Goal: Information Seeking & Learning: Find contact information

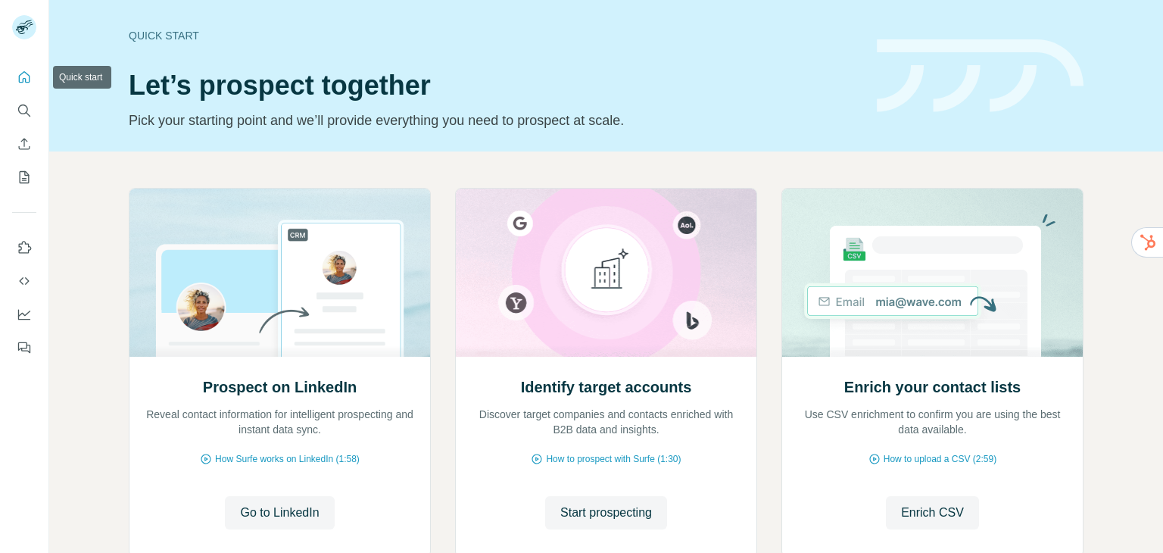
click at [21, 83] on icon "Quick start" at bounding box center [24, 77] width 15 height 15
click at [36, 107] on button "Search" at bounding box center [24, 110] width 24 height 27
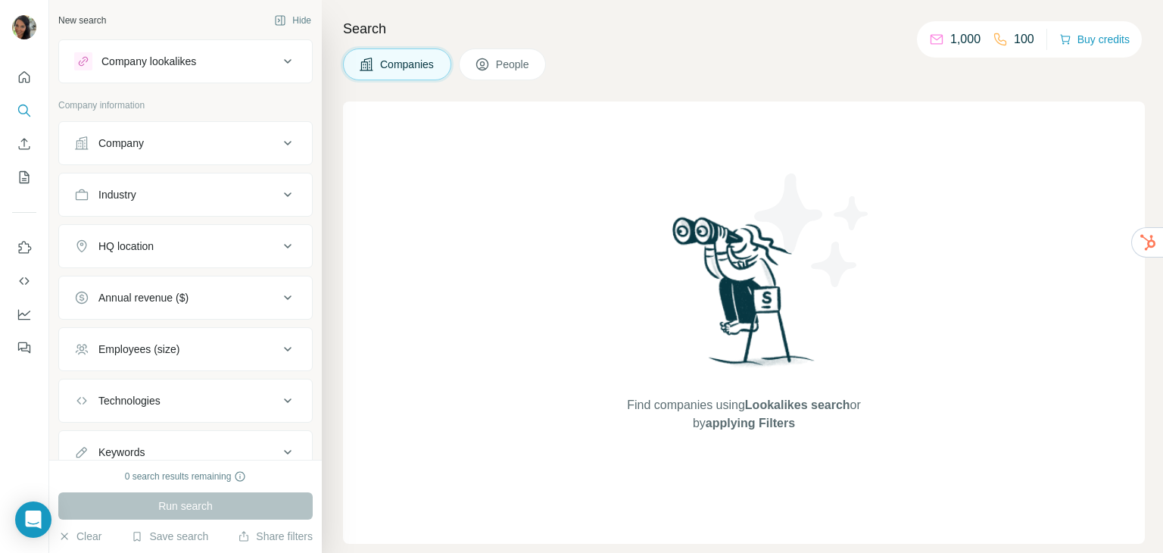
click at [182, 64] on div "Company lookalikes" at bounding box center [148, 61] width 95 height 15
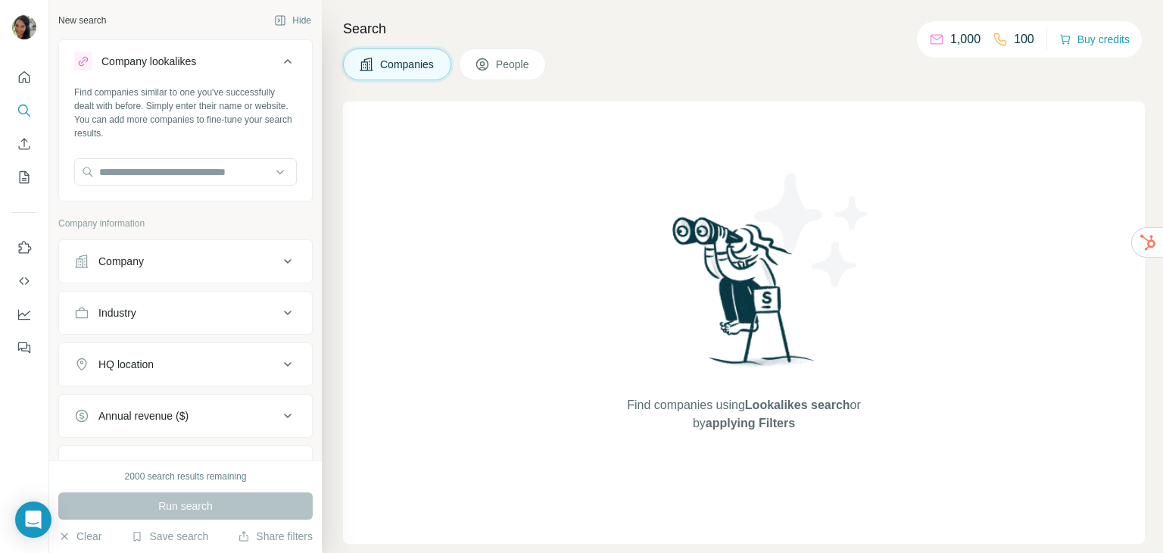
click at [161, 254] on div "Company" at bounding box center [176, 261] width 204 height 15
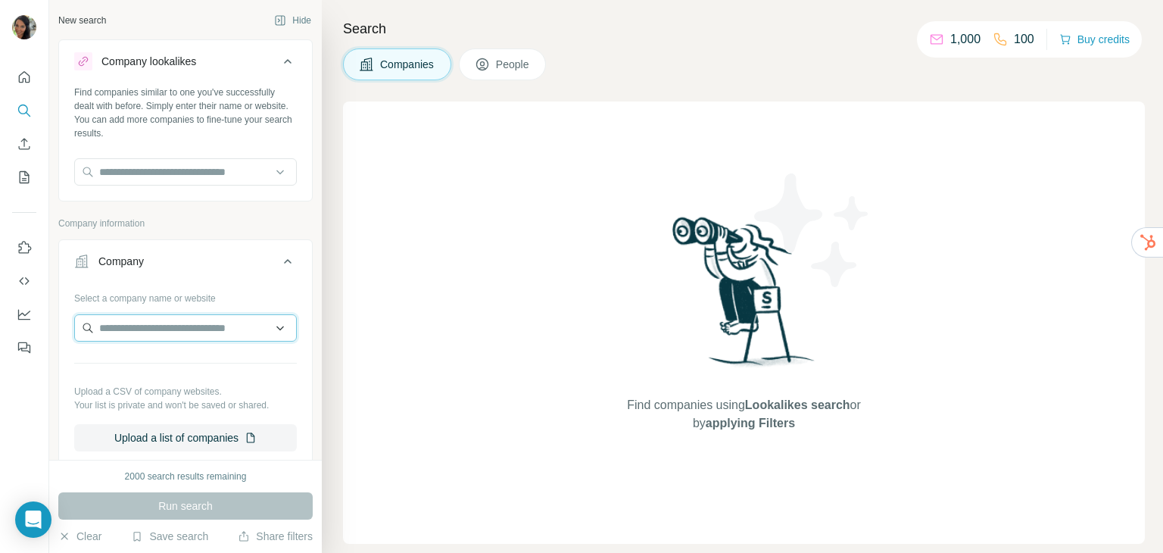
click at [151, 328] on input "text" at bounding box center [185, 327] width 223 height 27
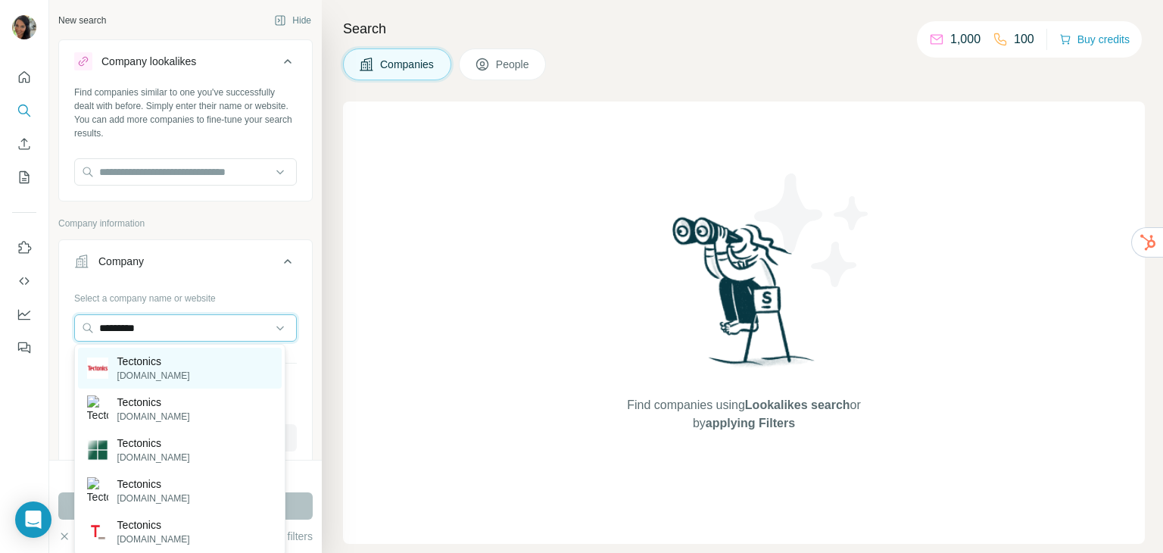
type input "*********"
click at [201, 358] on div "Tectonics [DOMAIN_NAME]" at bounding box center [180, 368] width 204 height 41
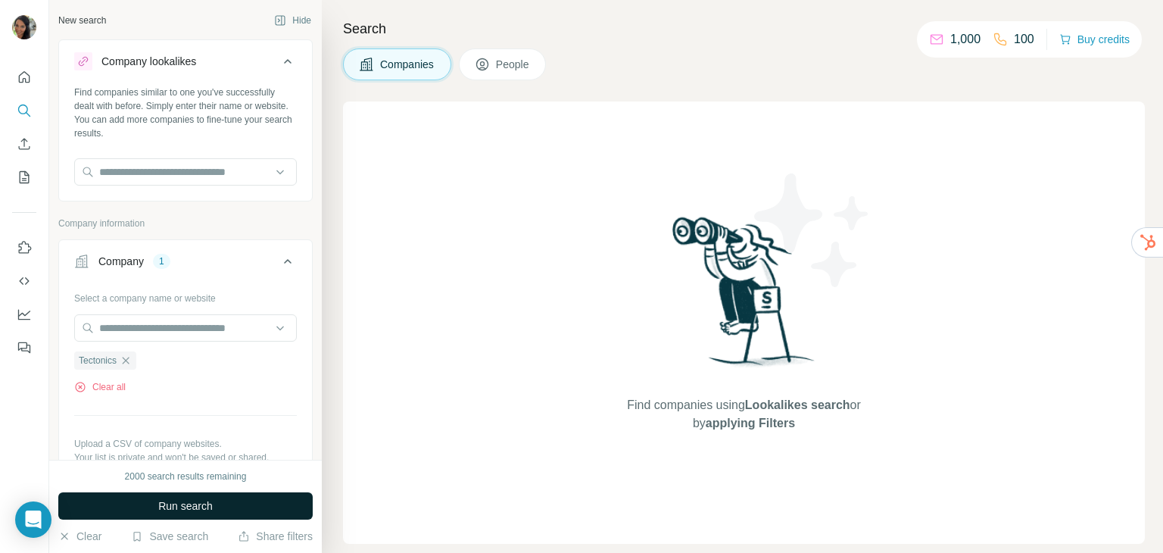
click at [172, 502] on span "Run search" at bounding box center [185, 505] width 55 height 15
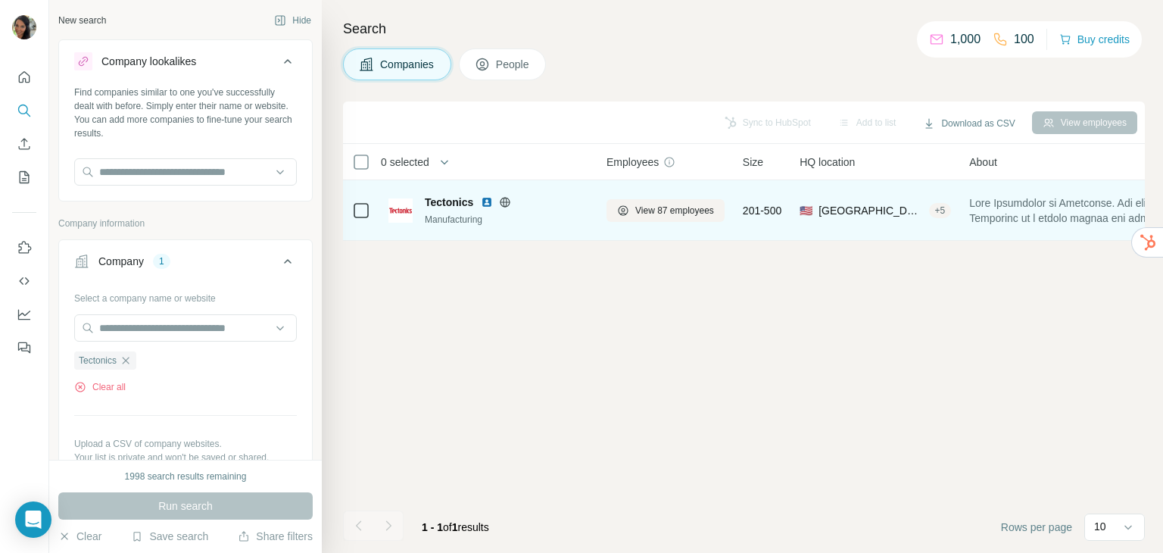
click at [432, 204] on span "Tectonics" at bounding box center [449, 202] width 48 height 15
click at [404, 207] on img at bounding box center [400, 210] width 24 height 24
click at [628, 204] on icon at bounding box center [623, 210] width 12 height 12
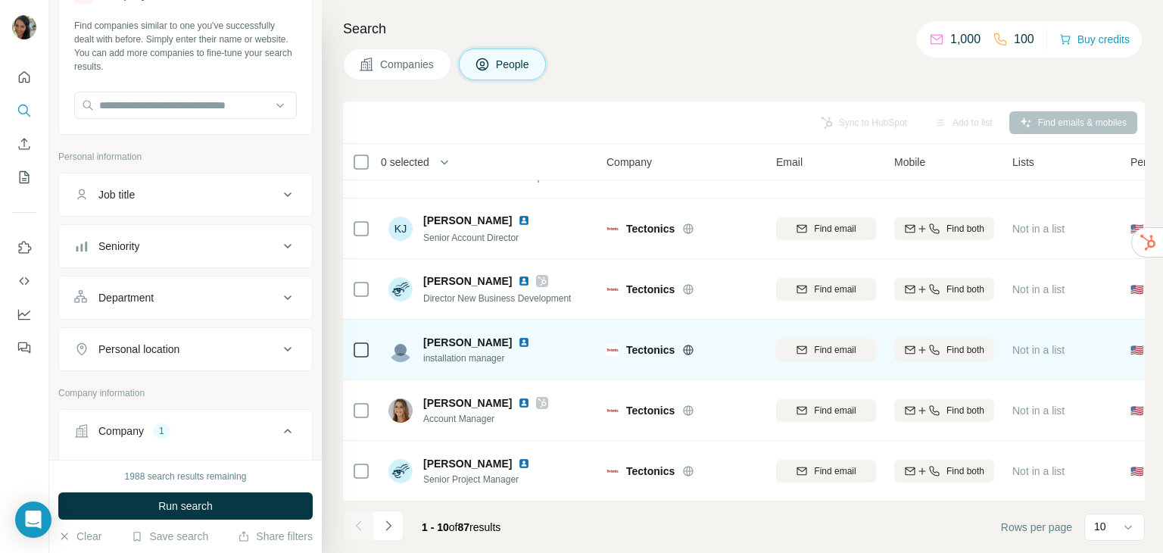
scroll to position [76, 0]
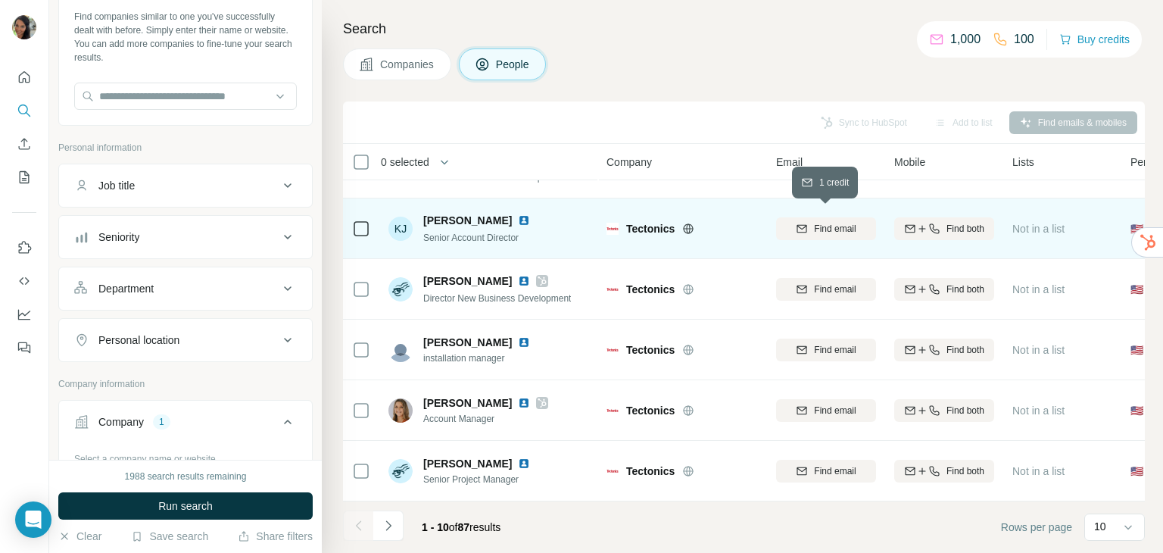
click at [809, 222] on div "Find email" at bounding box center [826, 229] width 100 height 14
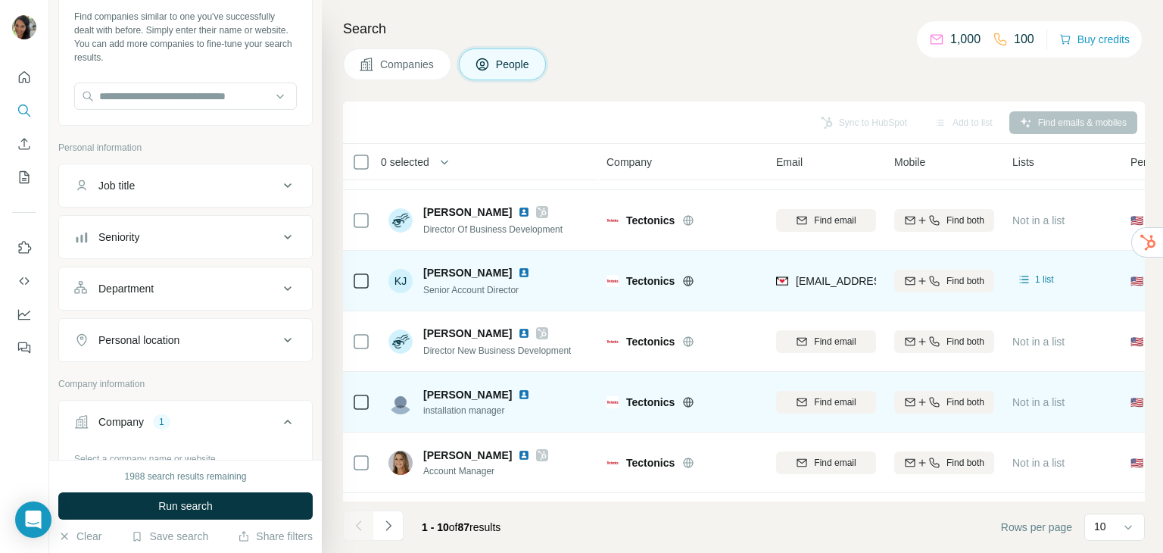
scroll to position [217, 0]
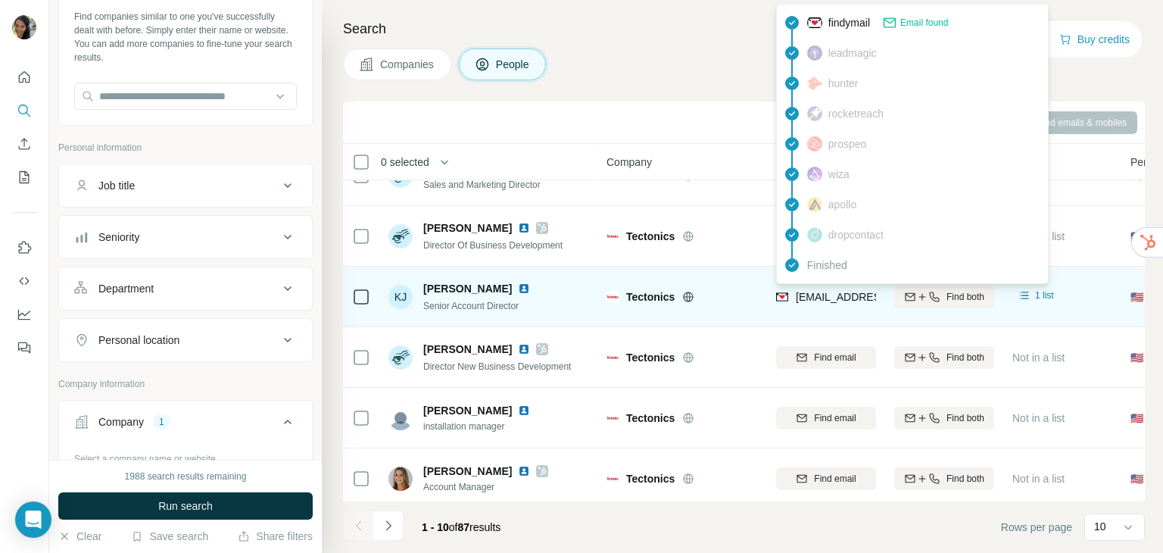
click at [928, 21] on span "Email found" at bounding box center [924, 23] width 48 height 14
click at [840, 295] on span "[EMAIL_ADDRESS][DOMAIN_NAME]" at bounding box center [885, 297] width 179 height 12
click at [840, 296] on span "[EMAIL_ADDRESS][DOMAIN_NAME]" at bounding box center [885, 297] width 179 height 12
click at [815, 298] on span "[EMAIL_ADDRESS][DOMAIN_NAME]" at bounding box center [885, 297] width 179 height 12
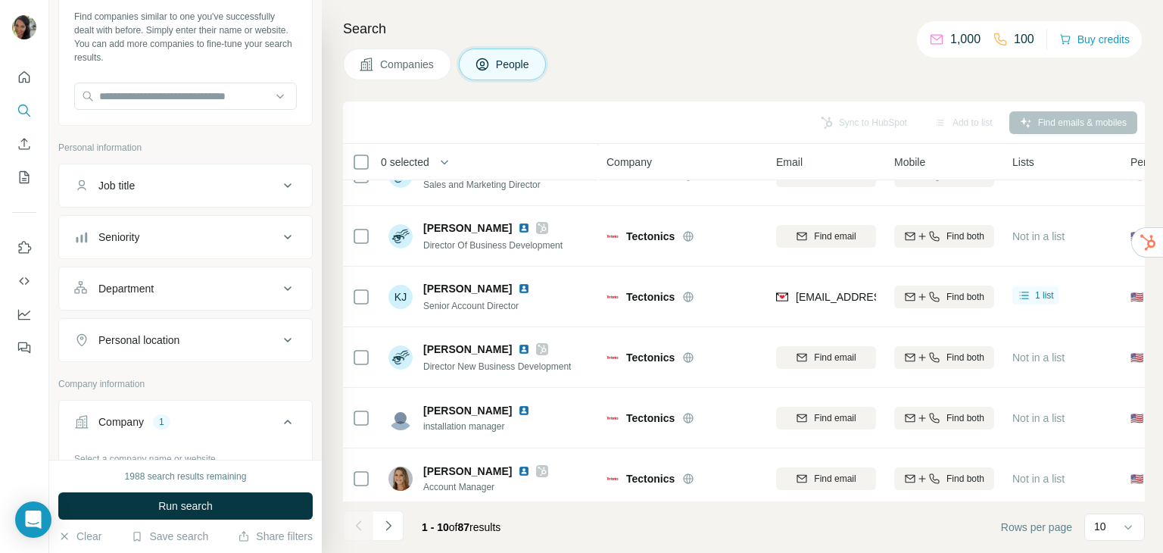
click at [338, 157] on div "Search Companies People Sync to HubSpot Add to list Find emails & mobiles 0 sel…" at bounding box center [742, 276] width 841 height 553
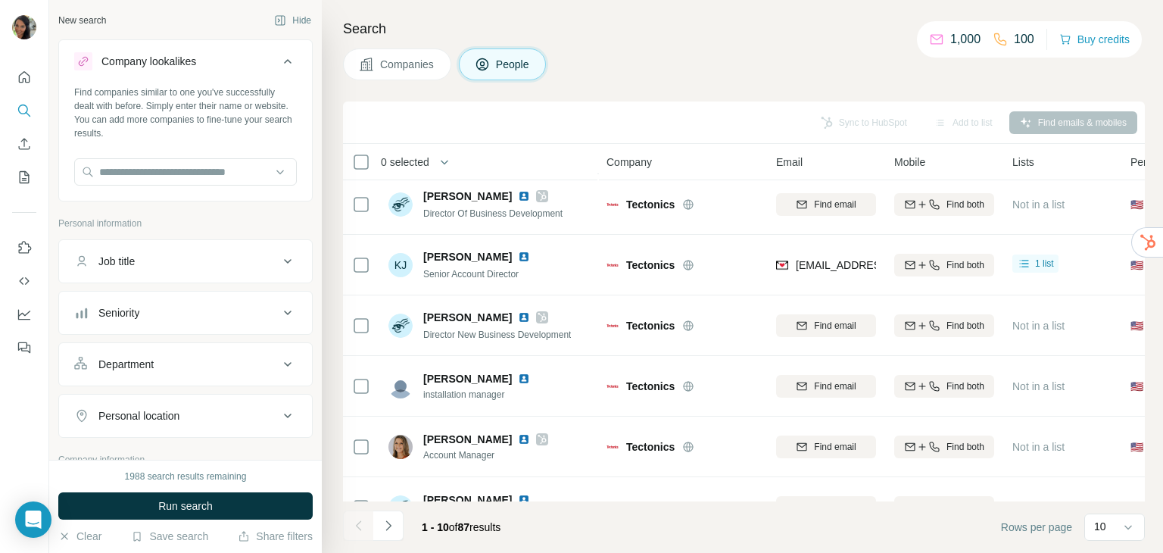
scroll to position [248, 0]
